Goal: Contribute content: Contribute content

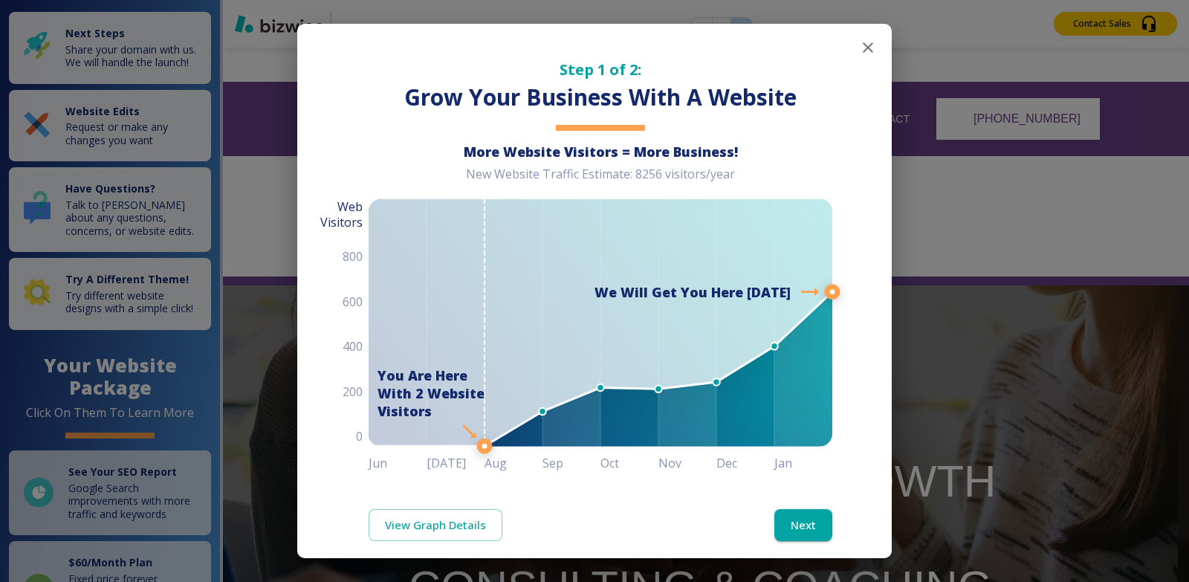
click at [859, 50] on icon "button" at bounding box center [868, 48] width 18 height 18
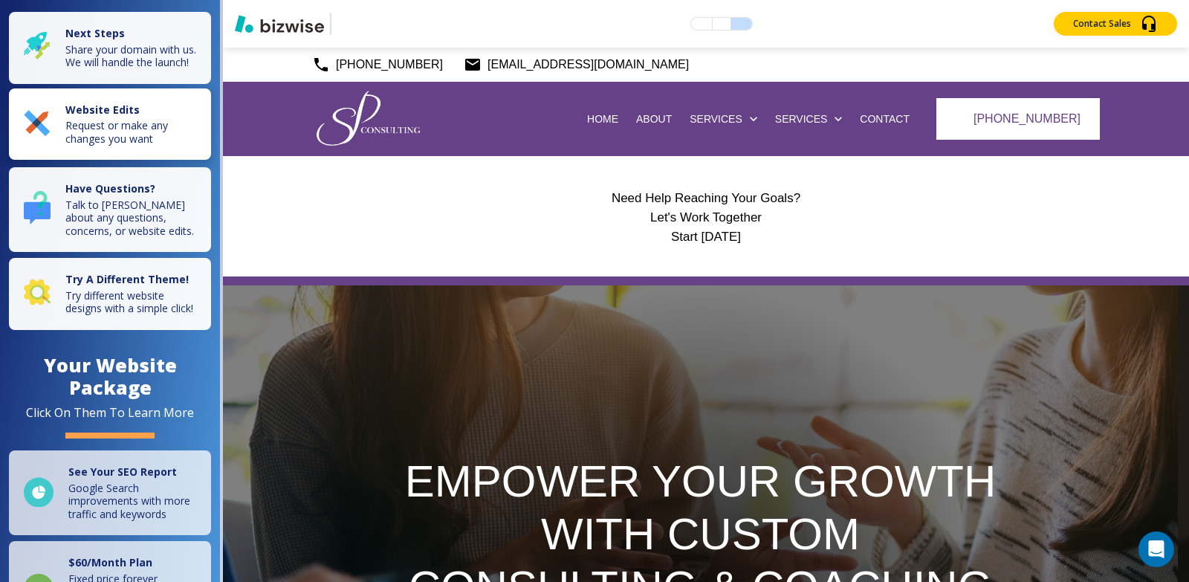
click at [78, 145] on p "Request or make any changes you want" at bounding box center [133, 132] width 137 height 26
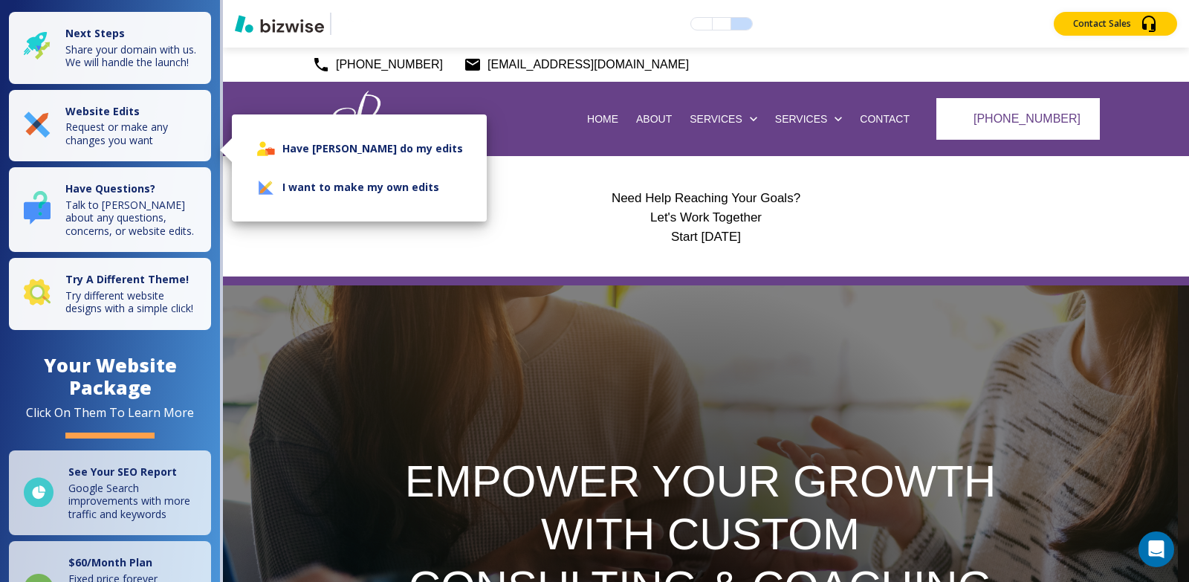
click at [352, 193] on li "I want to make my own edits" at bounding box center [359, 187] width 231 height 39
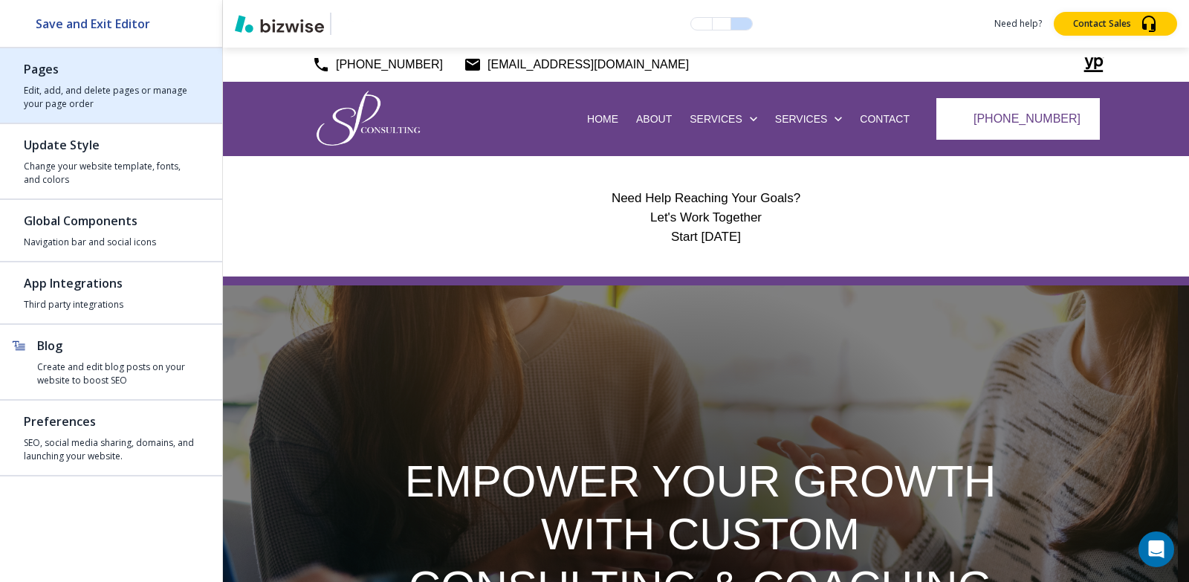
click at [45, 81] on div "button" at bounding box center [111, 81] width 175 height 6
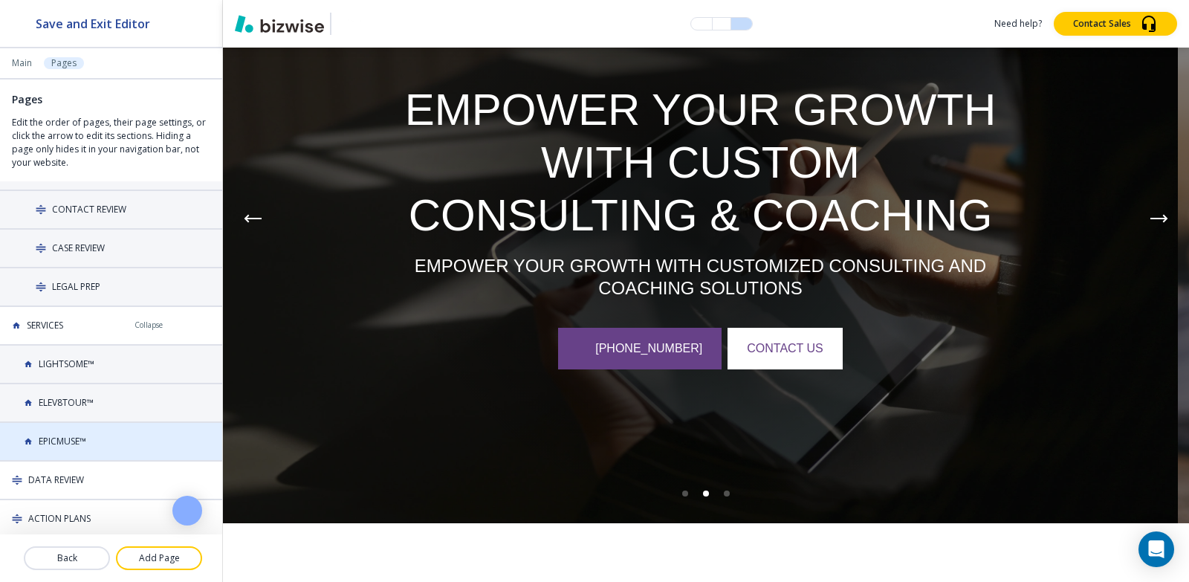
scroll to position [74, 0]
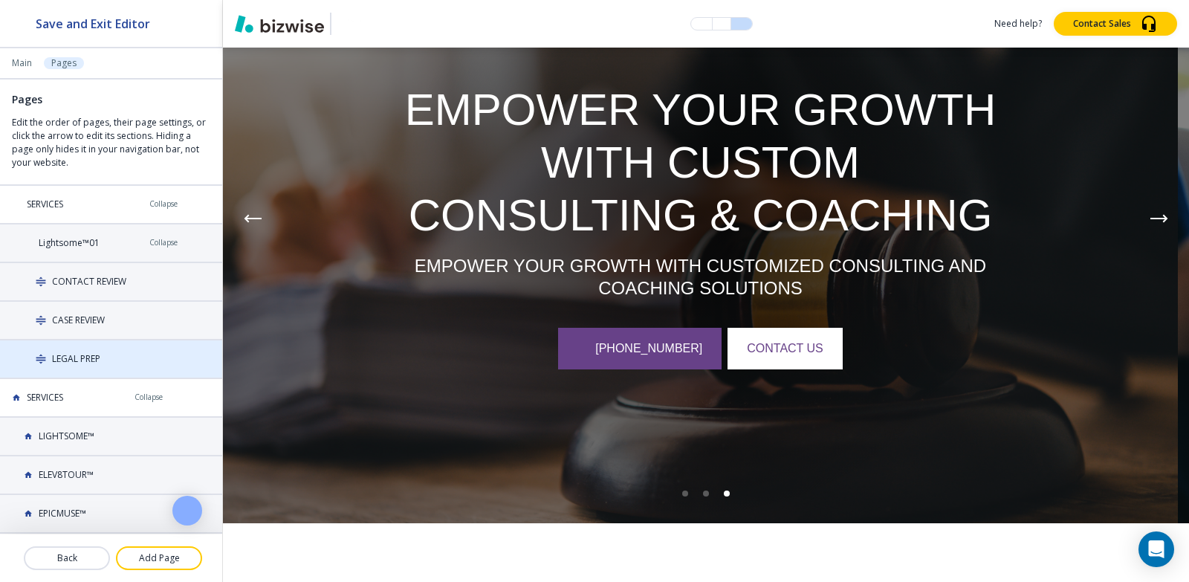
click at [113, 363] on div "LEGAL PREP" at bounding box center [78, 358] width 157 height 13
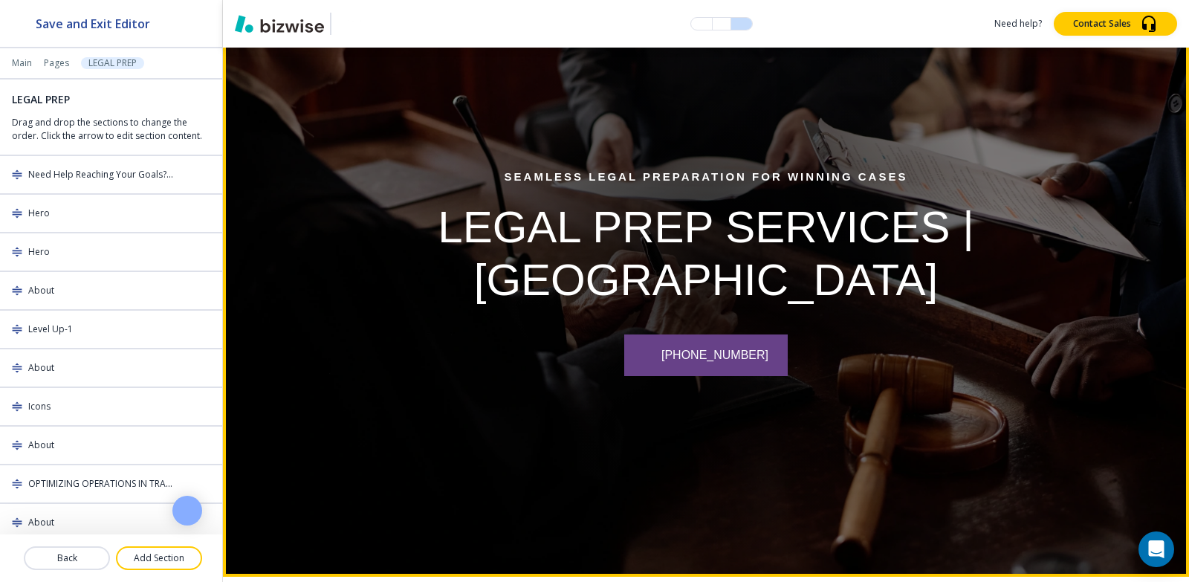
scroll to position [223, 0]
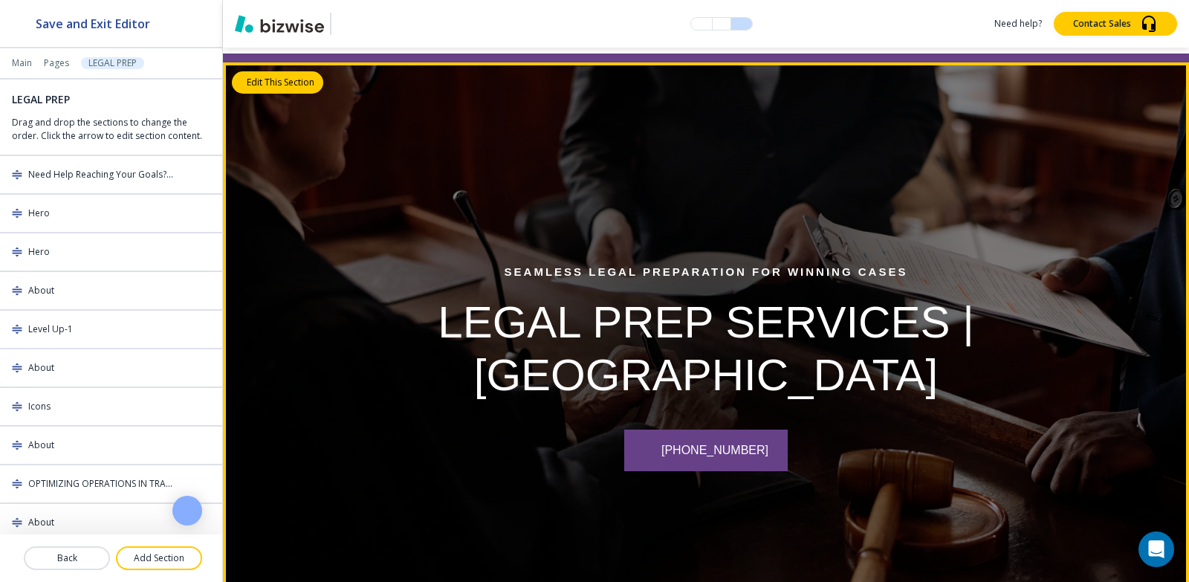
click at [243, 83] on button "Edit This Section" at bounding box center [277, 82] width 91 height 22
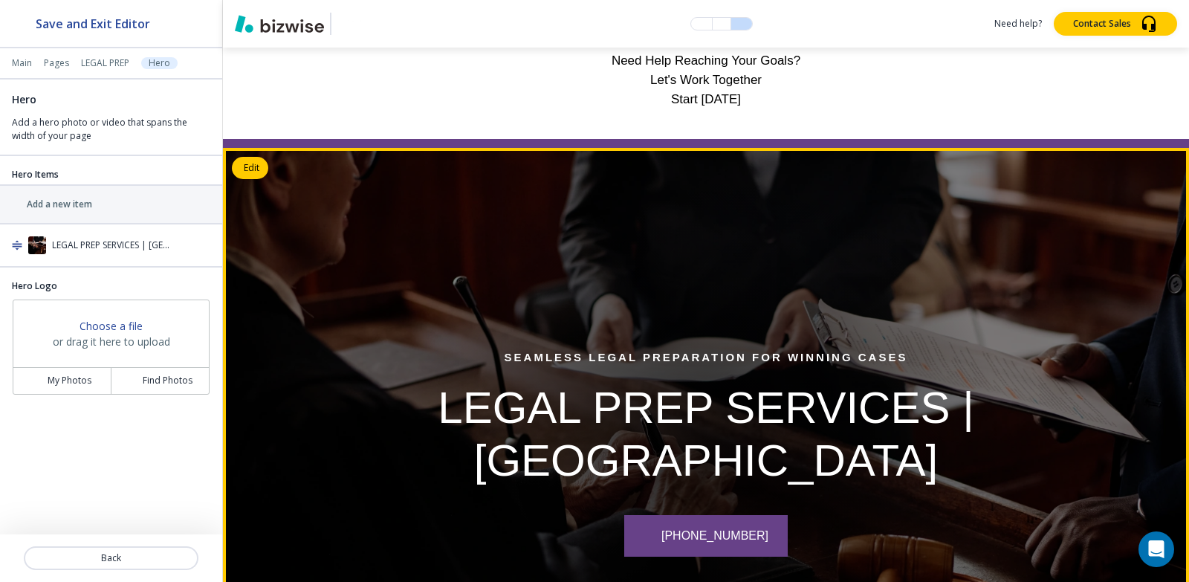
scroll to position [164, 0]
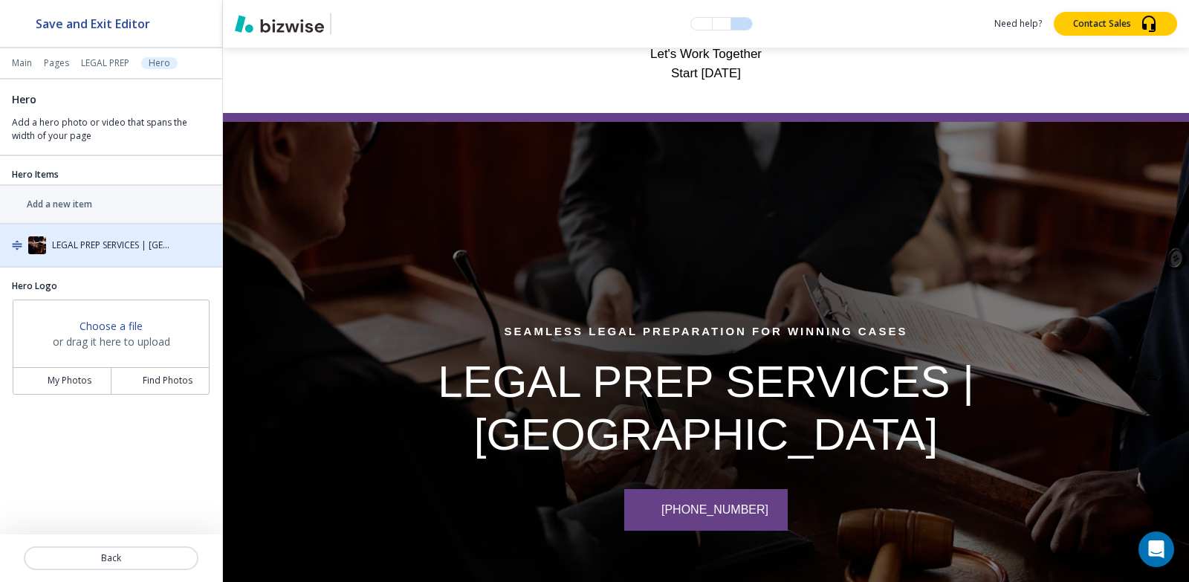
click at [91, 242] on h4 "LEGAL PREP SERVICES | [GEOGRAPHIC_DATA]" at bounding box center [112, 245] width 120 height 13
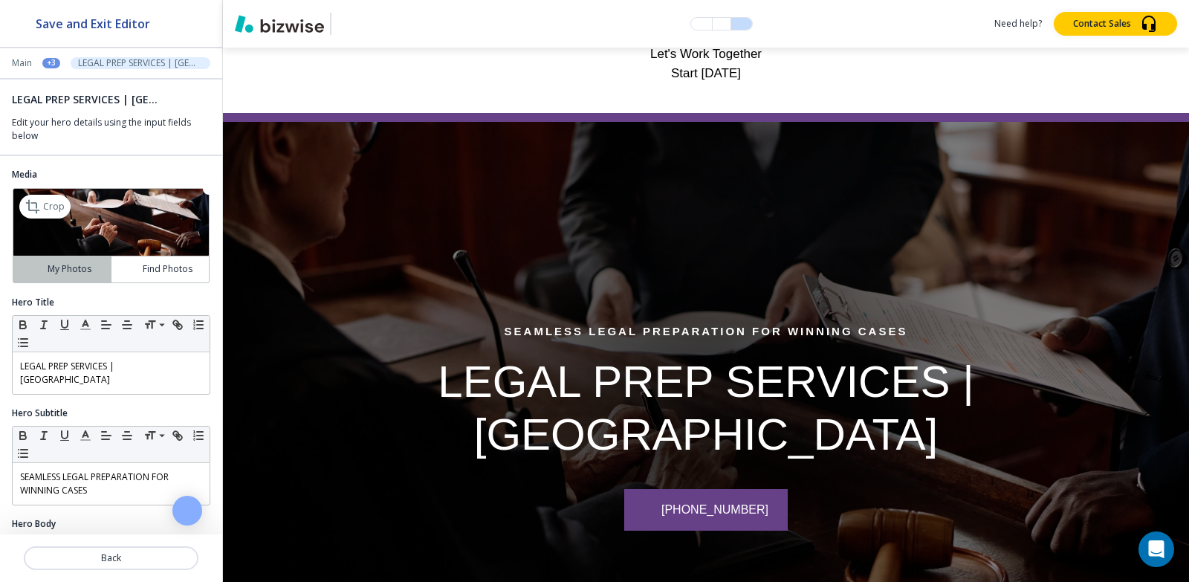
click at [58, 277] on button "My Photos" at bounding box center [62, 269] width 98 height 26
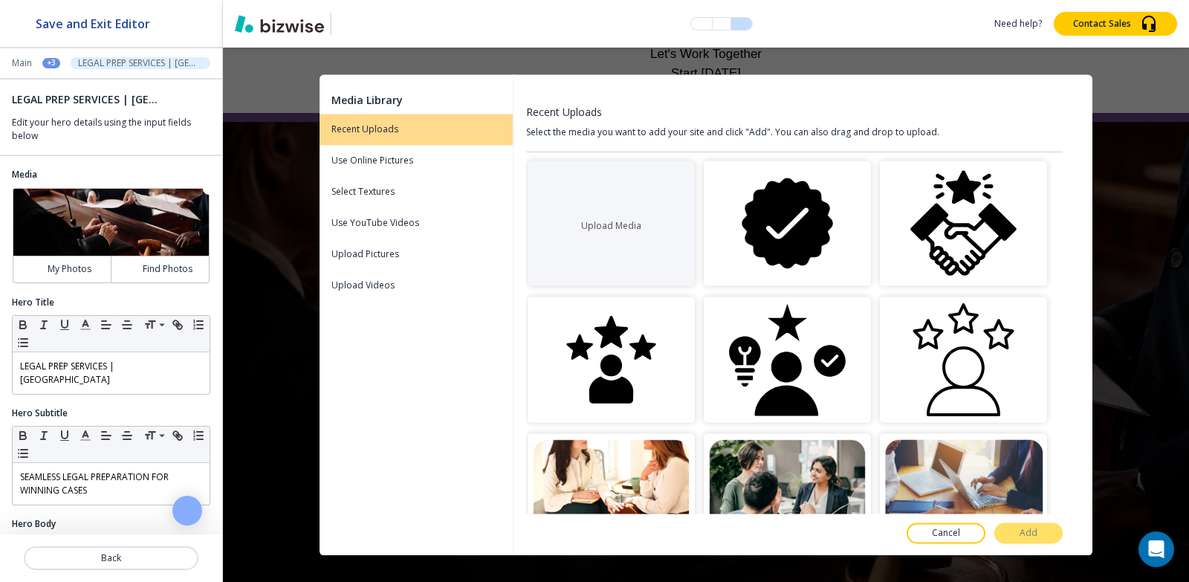
scroll to position [0, 0]
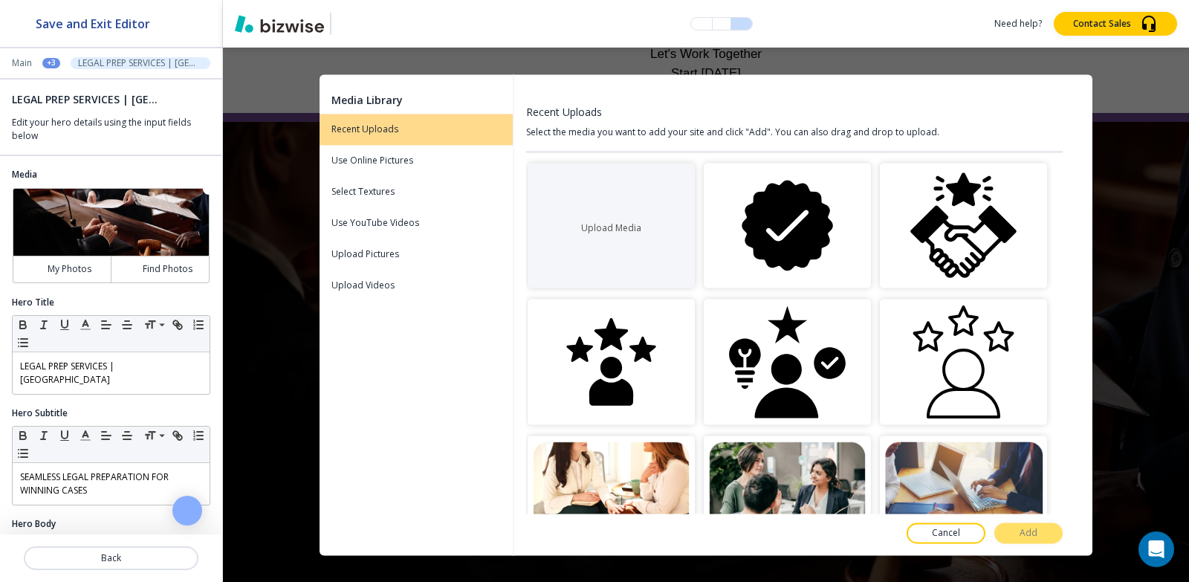
click at [835, 568] on div "Media Library Recent Uploads Use Online Pictures Select Textures Use YouTube Vi…" at bounding box center [706, 315] width 966 height 534
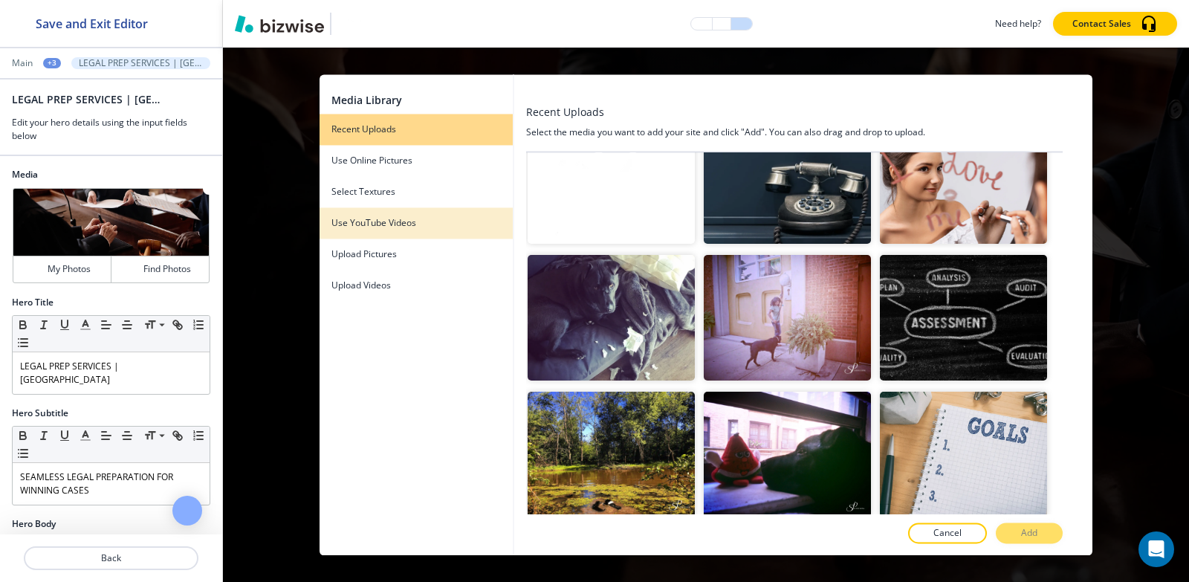
scroll to position [446, 0]
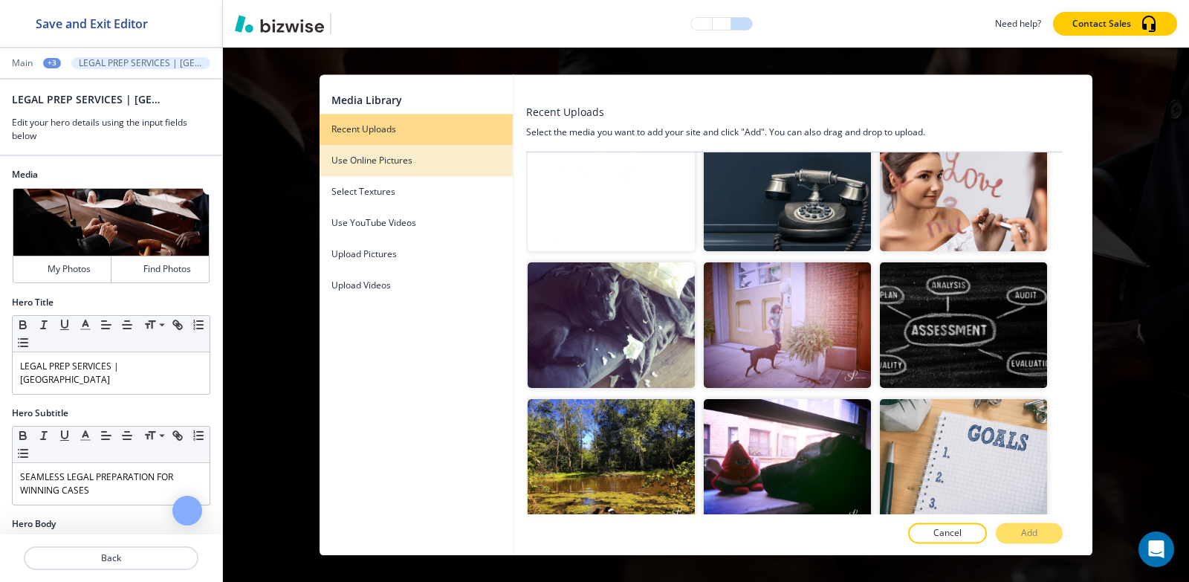
click at [404, 146] on div "button" at bounding box center [416, 149] width 193 height 9
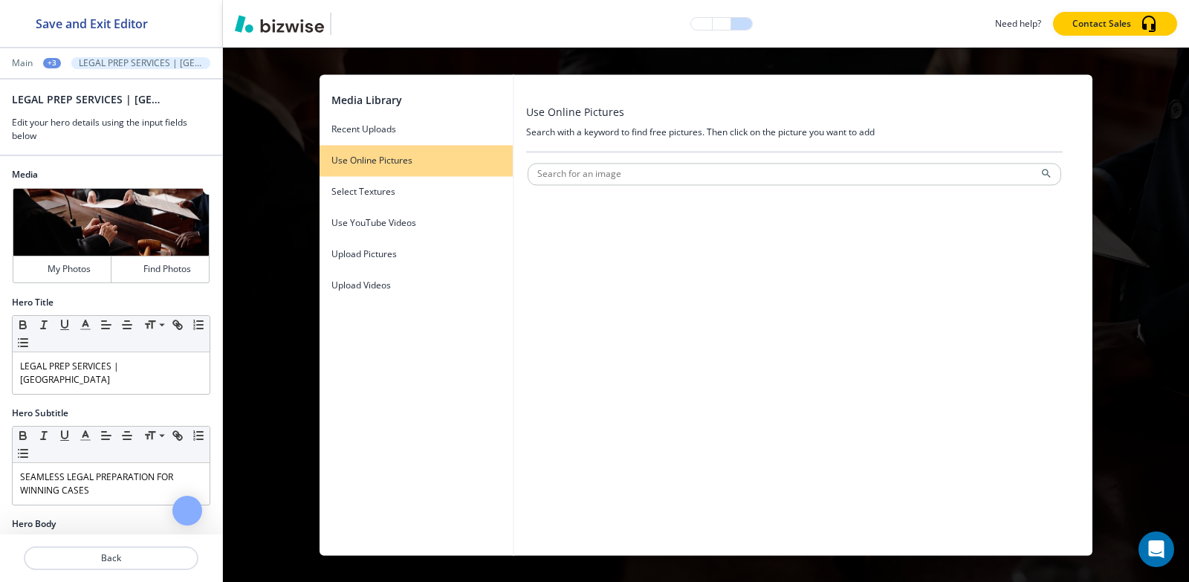
scroll to position [0, 0]
click at [1082, 89] on div at bounding box center [1078, 314] width 30 height 481
click at [1146, 94] on div "Media Library Recent Uploads Use Online Pictures Select Textures Use YouTube Vi…" at bounding box center [706, 315] width 966 height 534
click at [297, 198] on div "Media Library Recent Uploads Use Online Pictures Select Textures Use YouTube Vi…" at bounding box center [706, 315] width 966 height 534
click at [50, 56] on div at bounding box center [111, 52] width 222 height 9
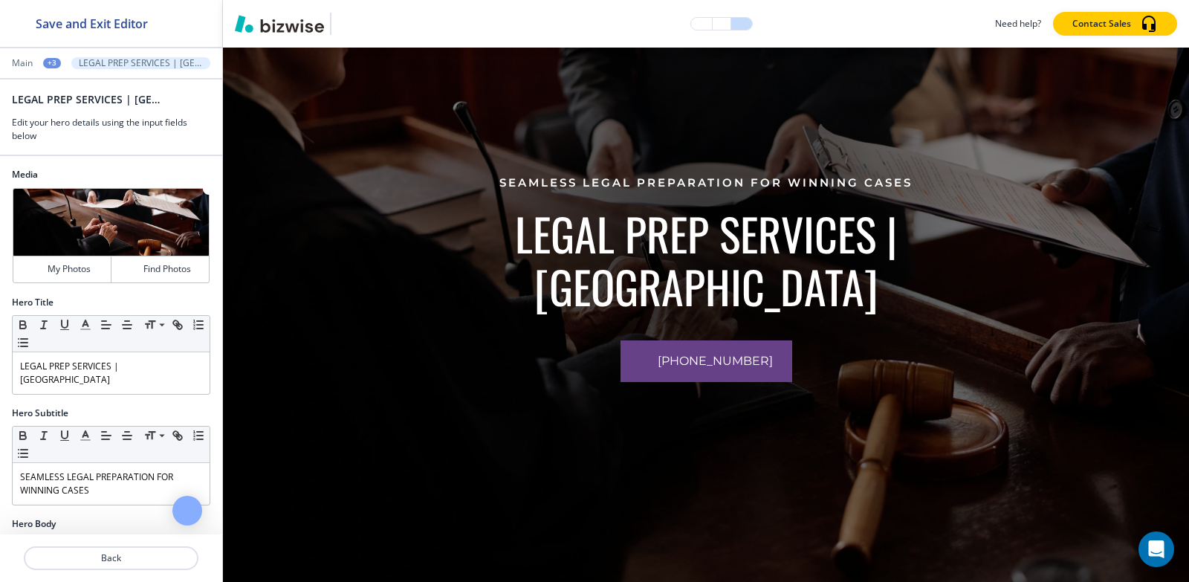
click at [55, 67] on div "+3" at bounding box center [52, 63] width 18 height 10
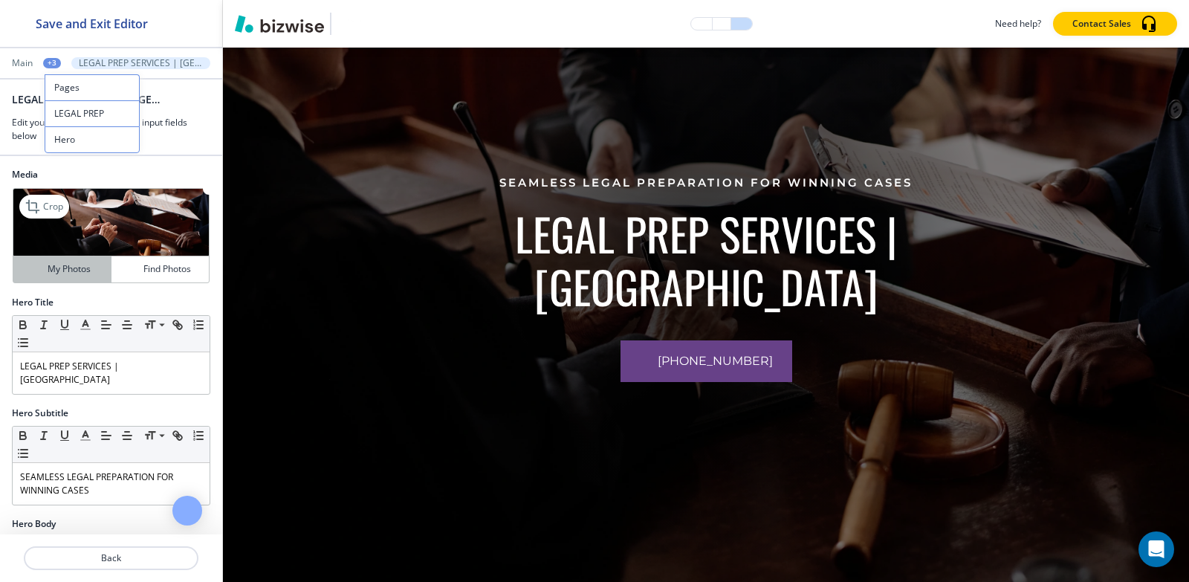
click at [85, 266] on h4 "My Photos" at bounding box center [69, 268] width 43 height 13
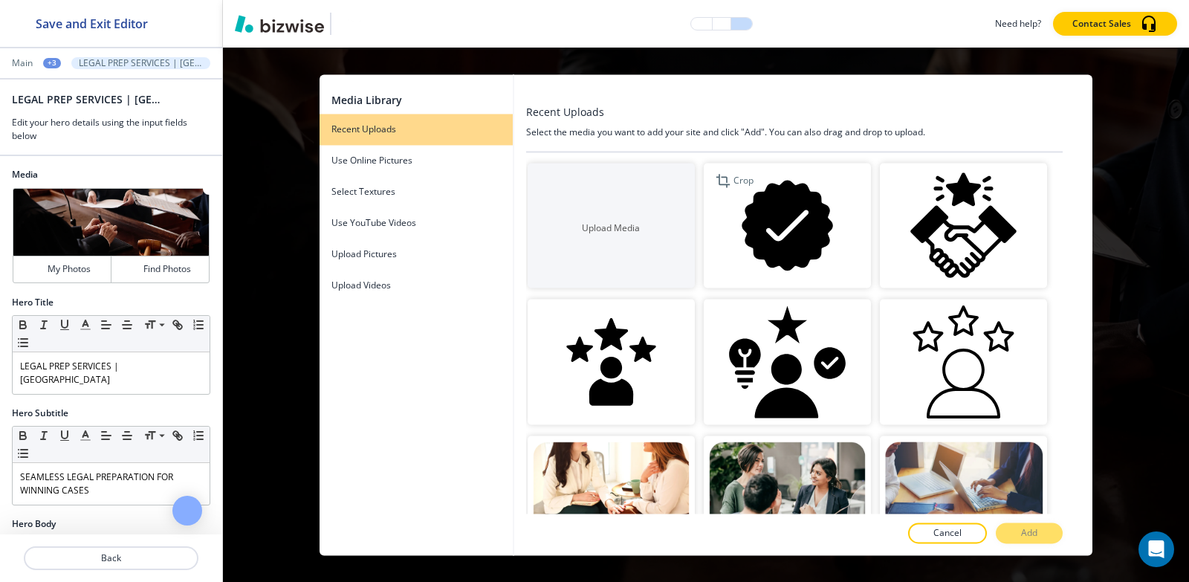
click at [786, 250] on img "button" at bounding box center [787, 226] width 167 height 126
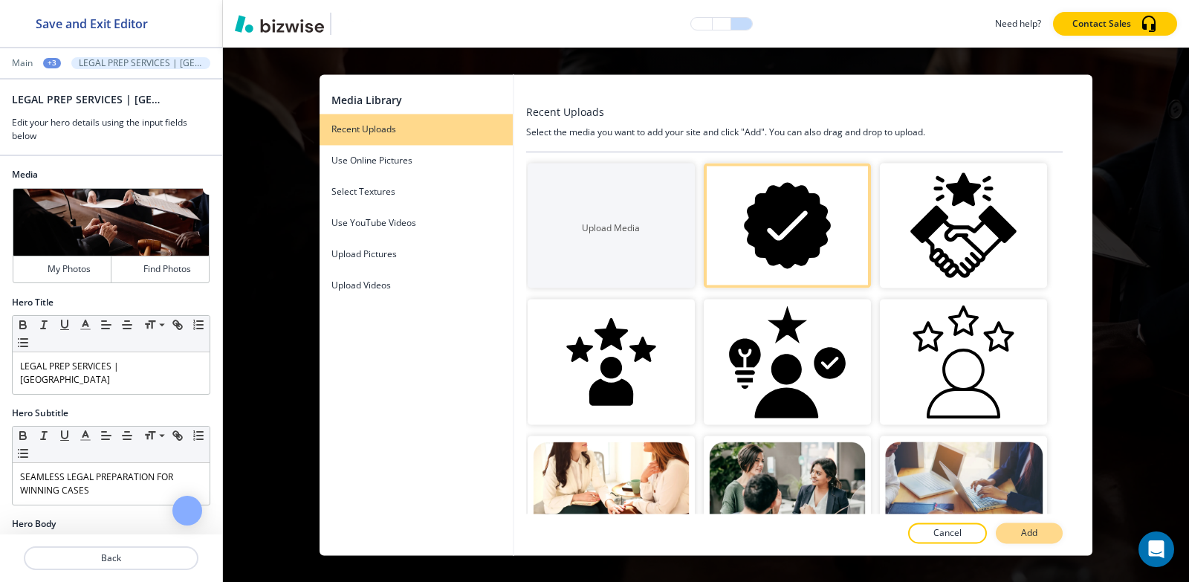
click at [1049, 523] on button "Add" at bounding box center [1029, 533] width 67 height 21
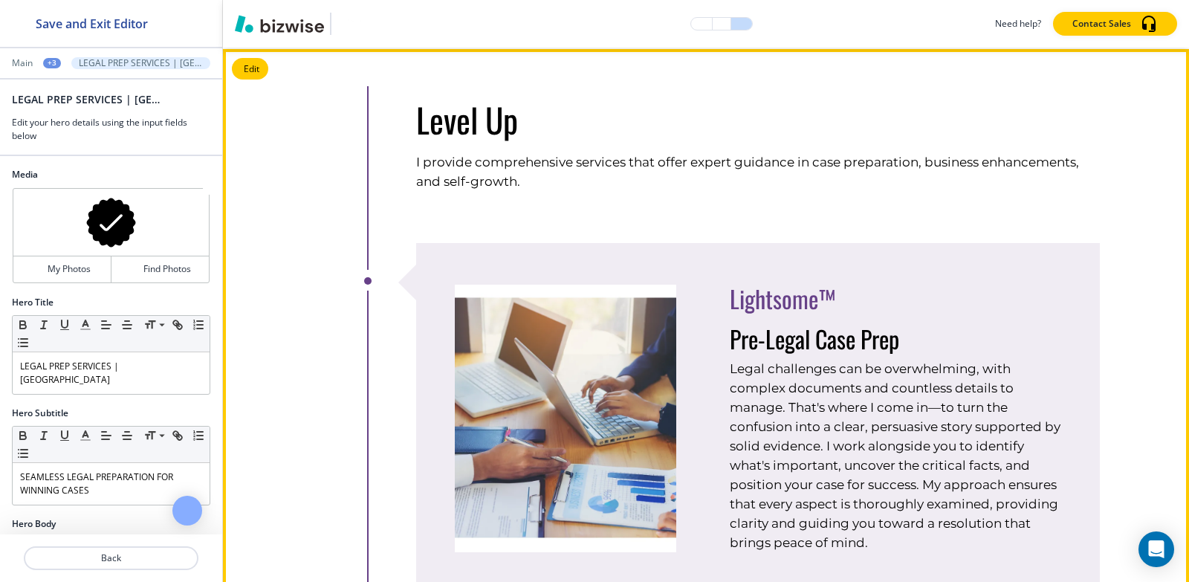
scroll to position [1278, 0]
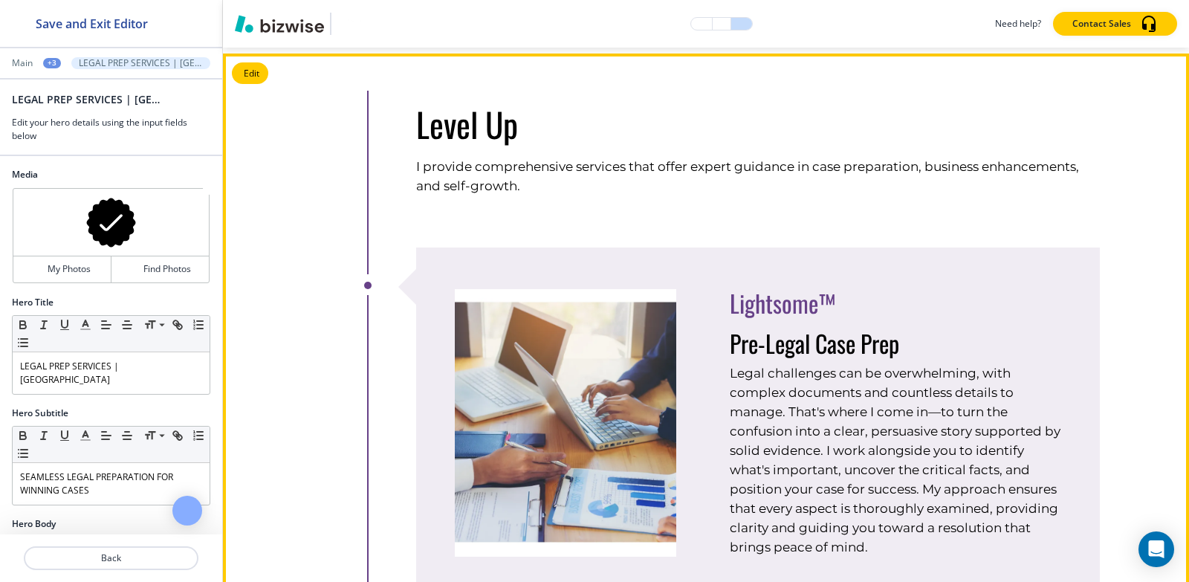
click at [369, 282] on div at bounding box center [367, 285] width 7 height 7
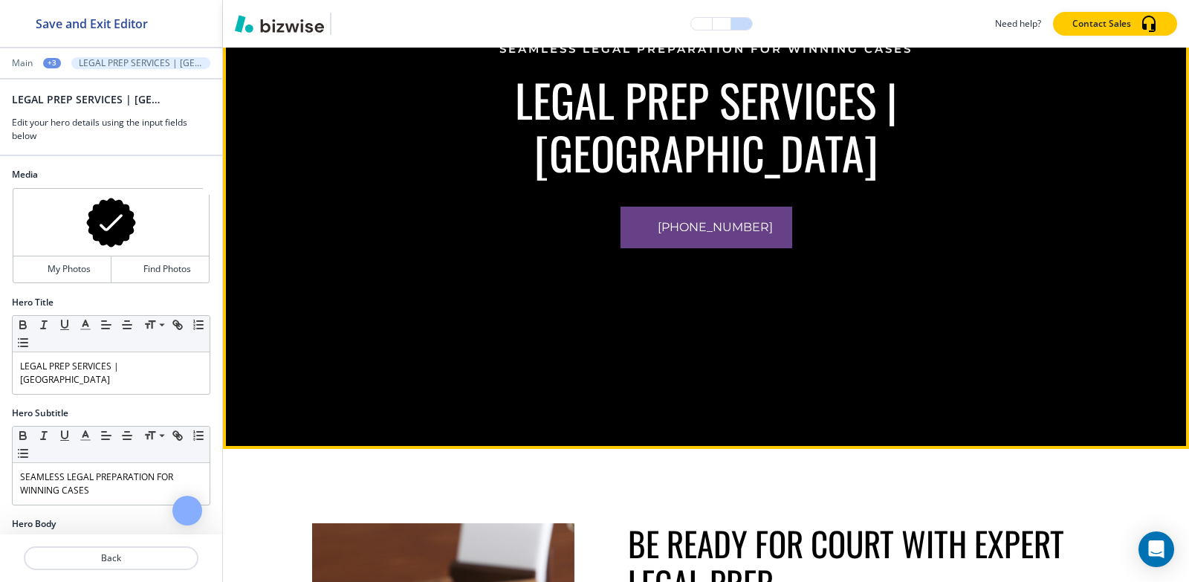
scroll to position [149, 0]
